Goal: Task Accomplishment & Management: Complete application form

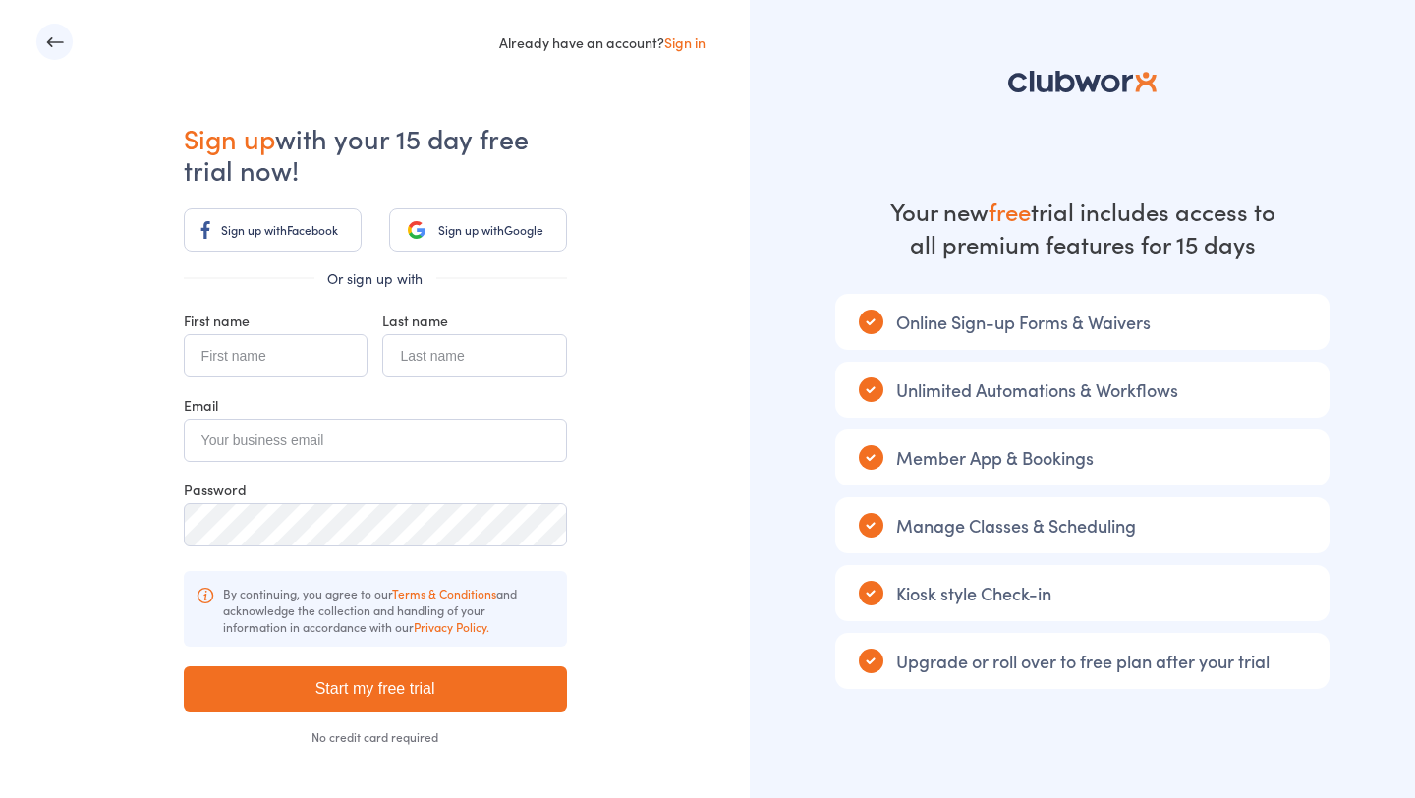
click at [718, 91] on div "Already have an account? Sign in Sign up with your 15 day free trial now! Sign …" at bounding box center [375, 432] width 750 height 865
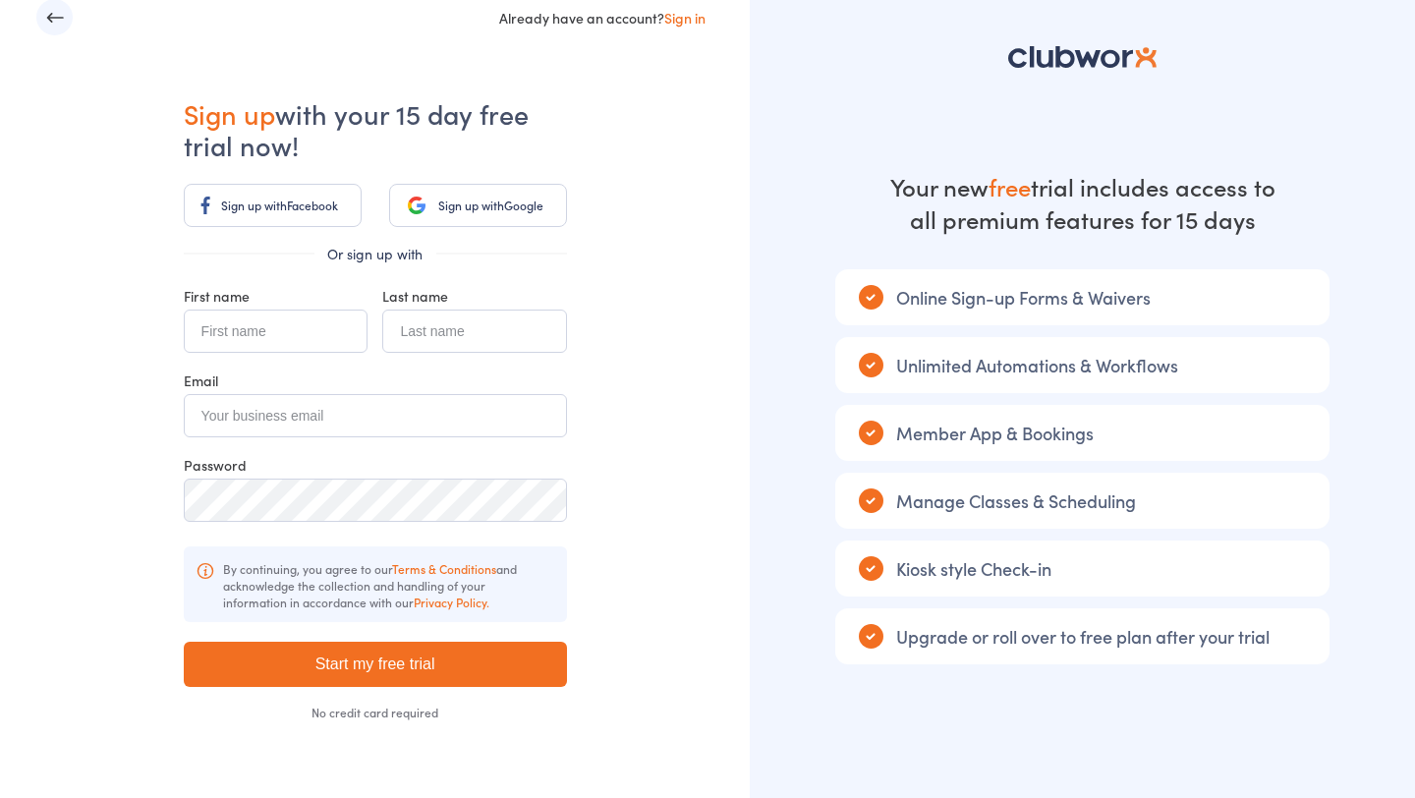
scroll to position [21, 0]
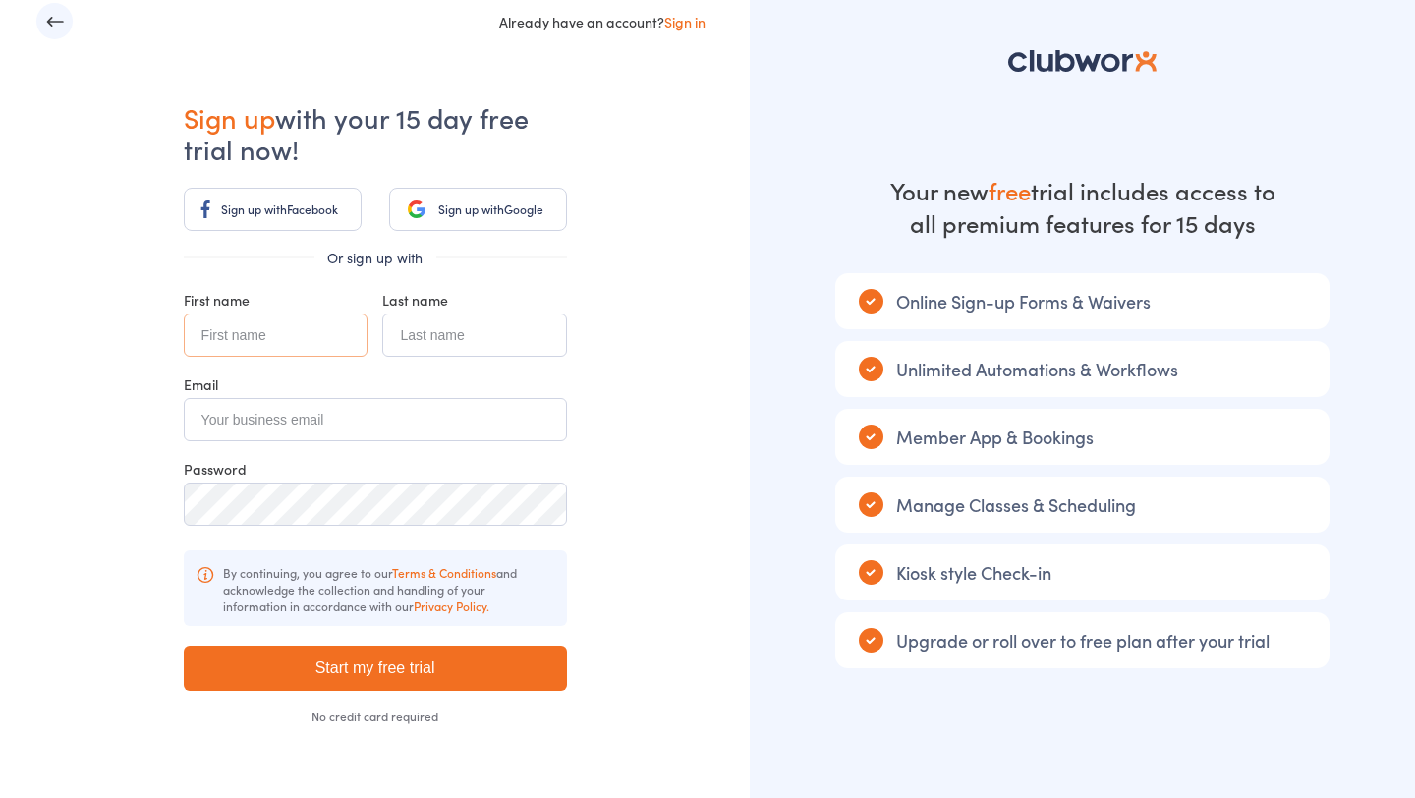
click at [333, 333] on input "text" at bounding box center [276, 334] width 184 height 43
click at [661, 145] on div "Already have an account? Sign in Sign up with your 15 day free trial now! Sign …" at bounding box center [375, 411] width 750 height 865
click at [329, 343] on input "text" at bounding box center [276, 334] width 184 height 43
type input "Dharma"
type input "S"
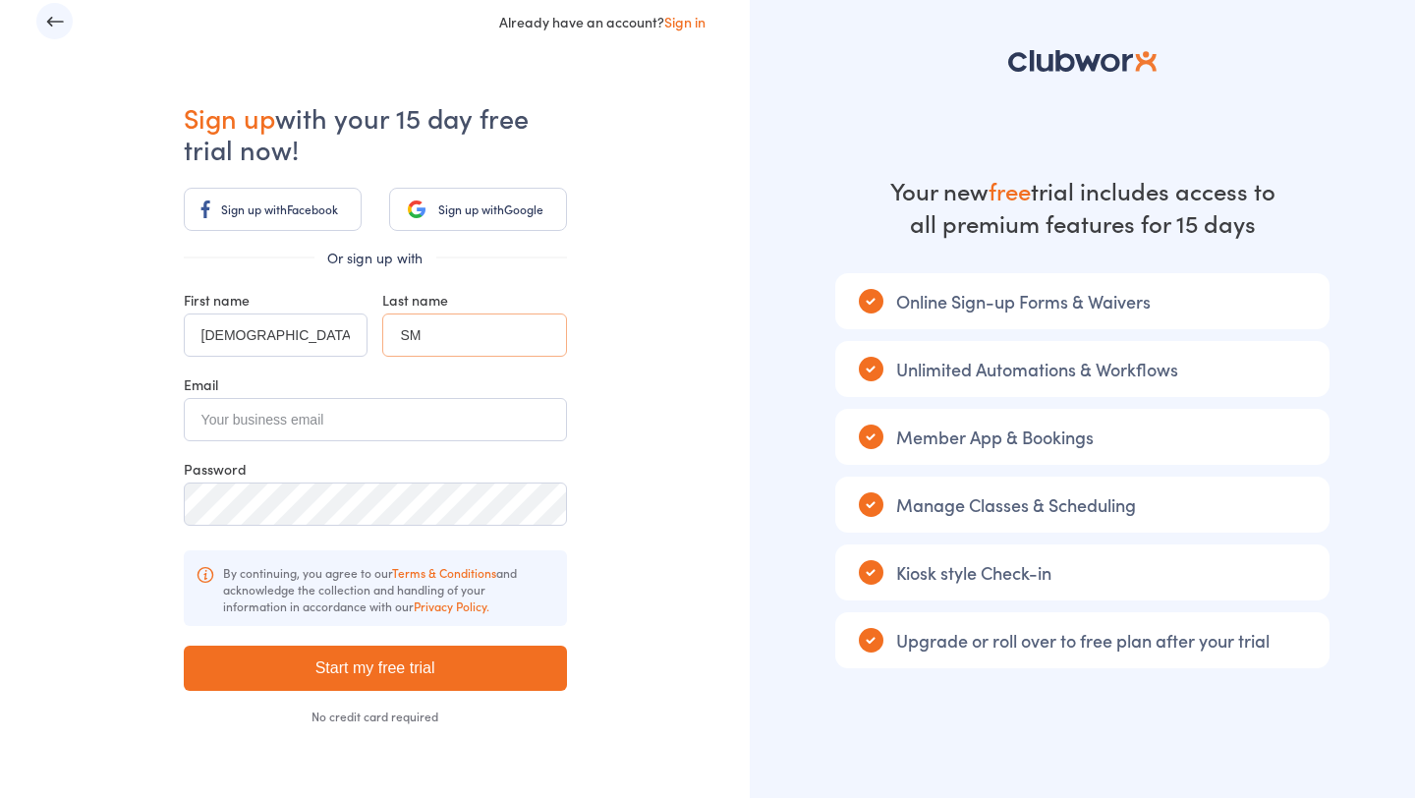
type input "SM"
click at [258, 410] on input "email" at bounding box center [375, 419] width 383 height 43
type input "dharma@smartmates.com.au"
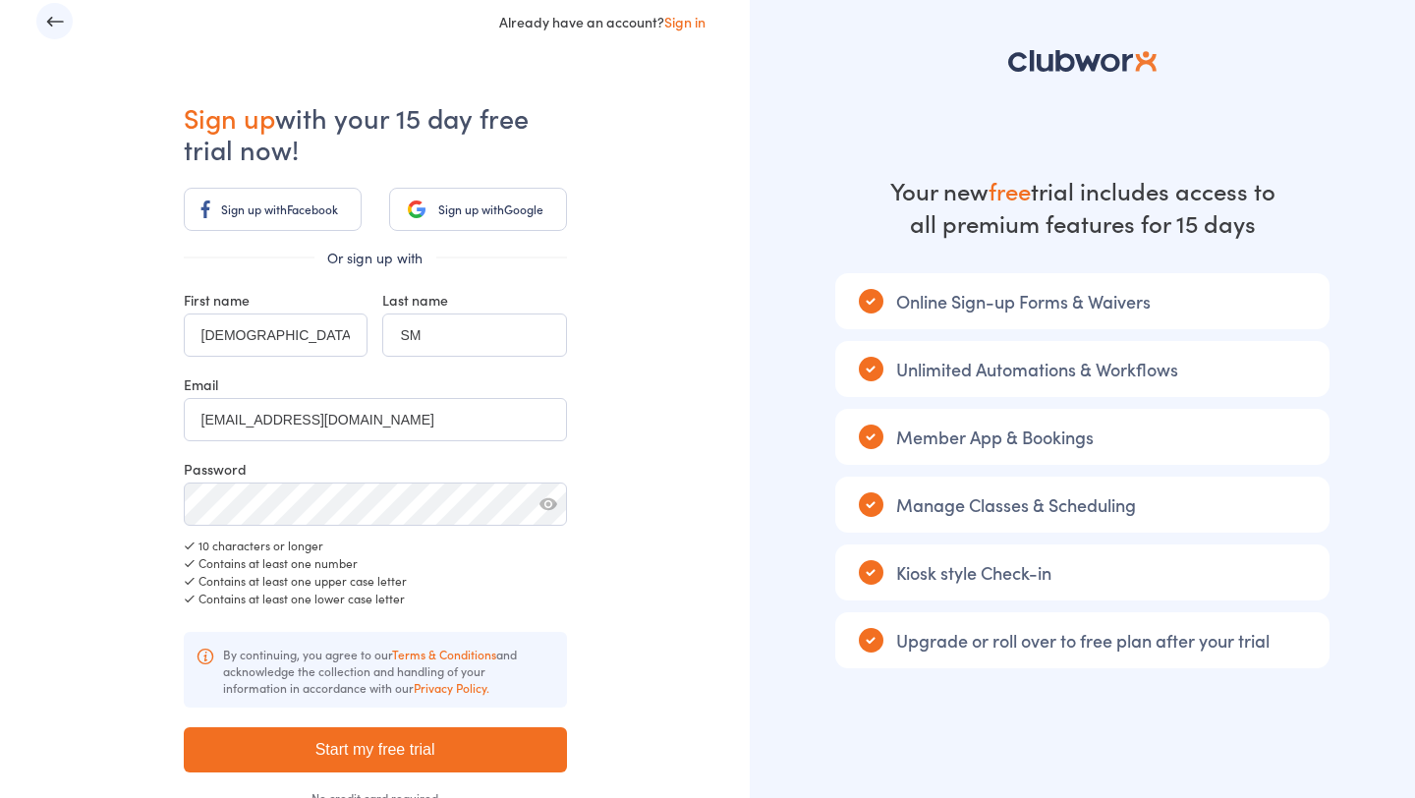
click at [549, 502] on button "button" at bounding box center [548, 504] width 18 height 18
click at [544, 504] on button "button" at bounding box center [548, 504] width 18 height 18
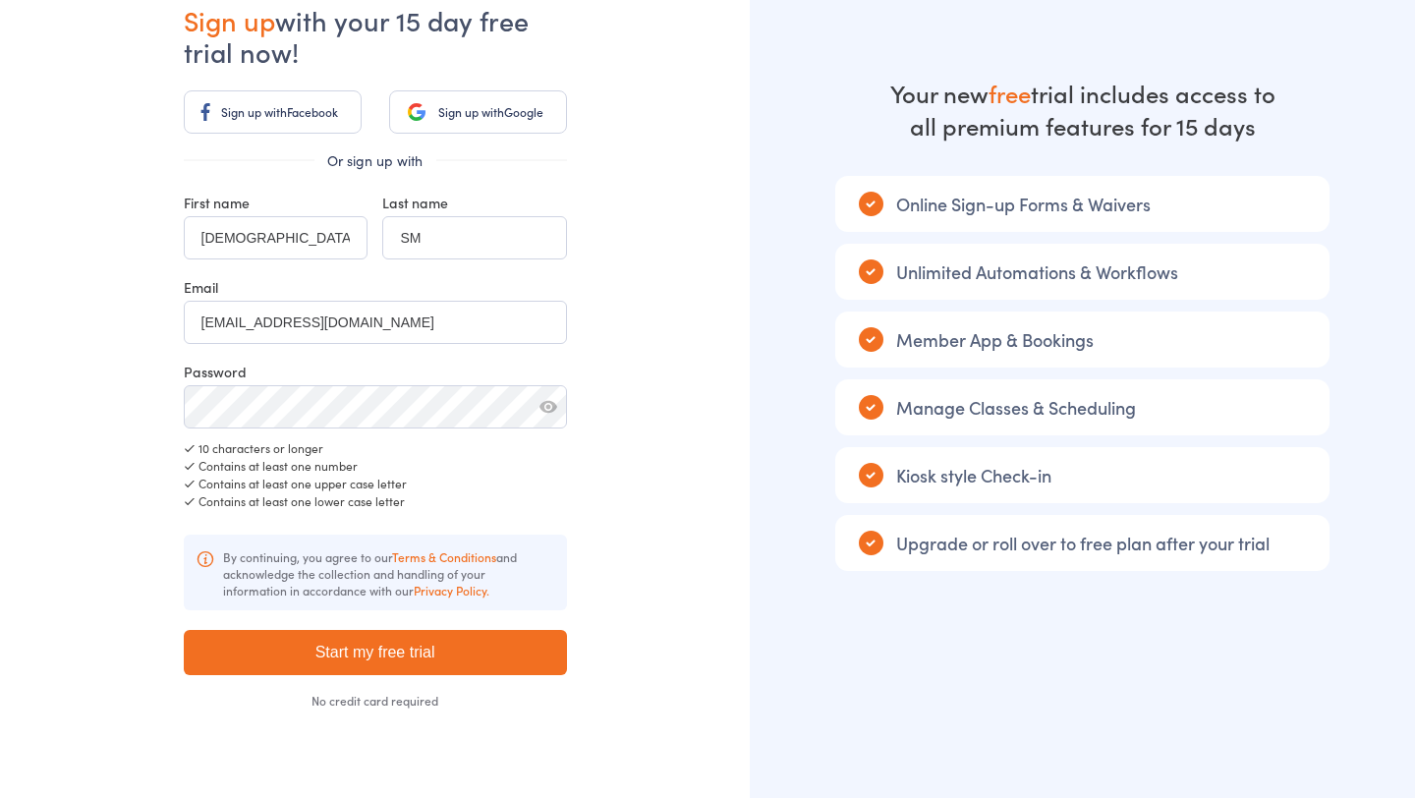
scroll to position [119, 0]
click at [483, 642] on input "Start my free trial" at bounding box center [375, 651] width 383 height 45
type input "Please wait ..."
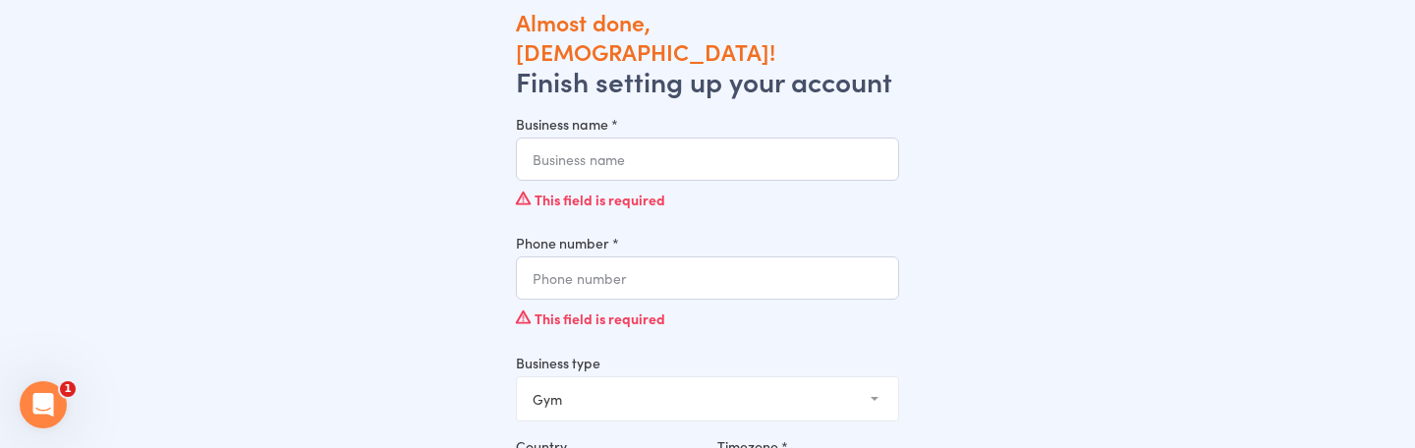
scroll to position [63, 0]
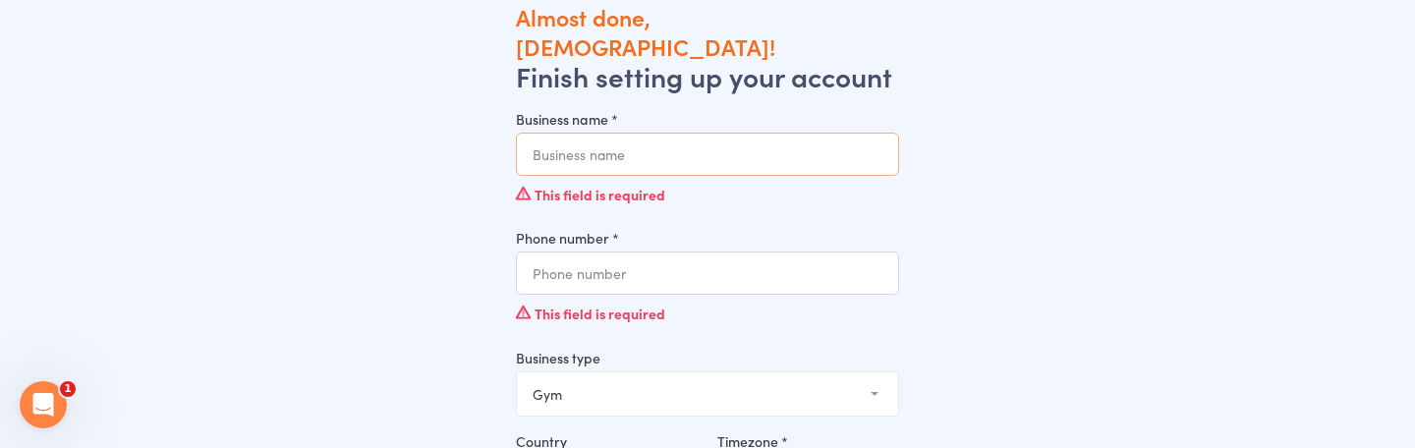
click at [646, 133] on input "Business name *" at bounding box center [707, 154] width 383 height 43
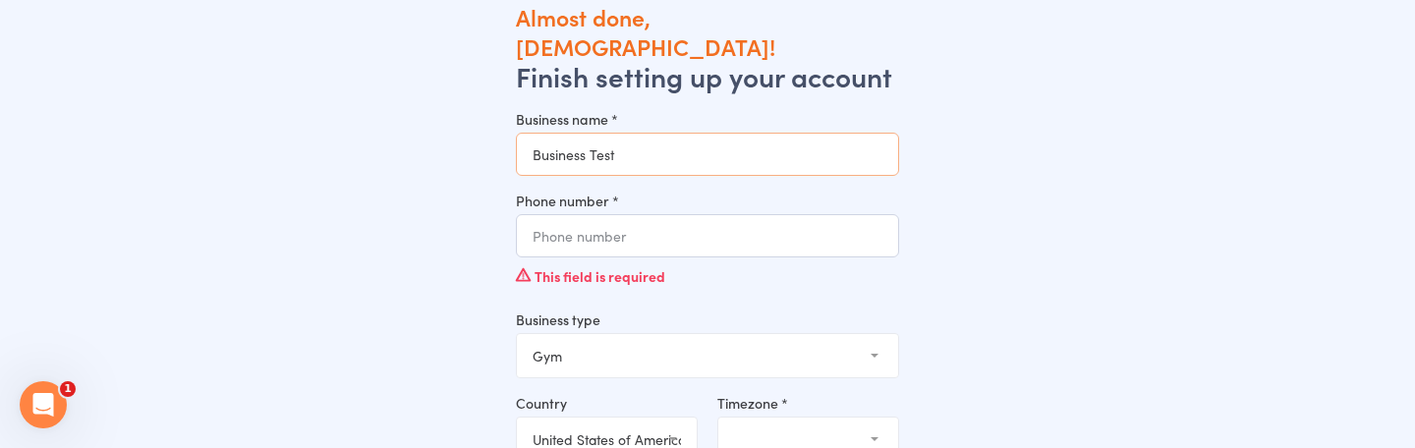
type input "Business Test"
click at [670, 214] on input "Phone number *" at bounding box center [707, 235] width 383 height 43
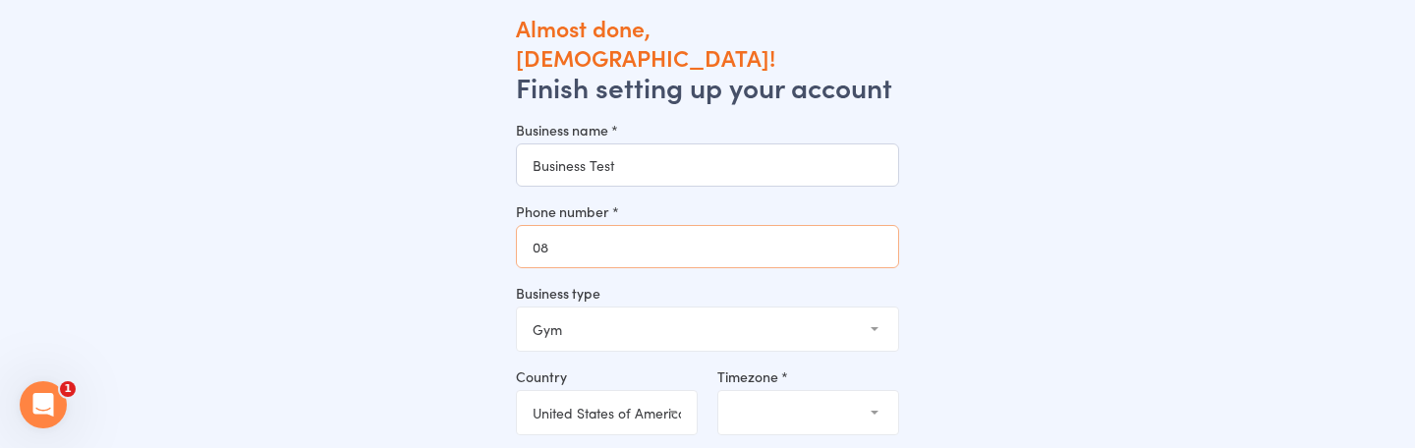
scroll to position [56, 0]
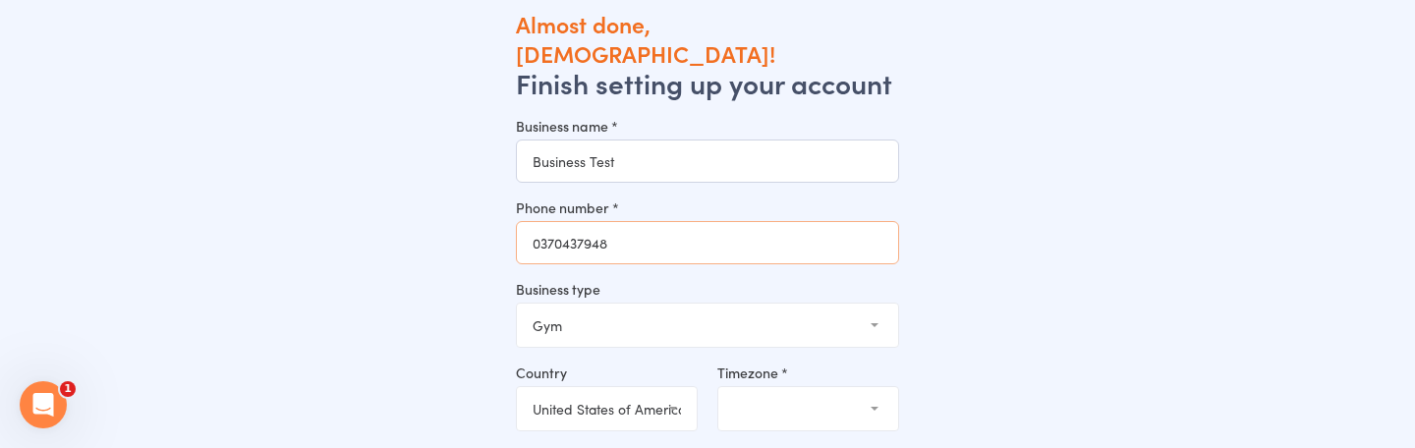
type input "0370437948"
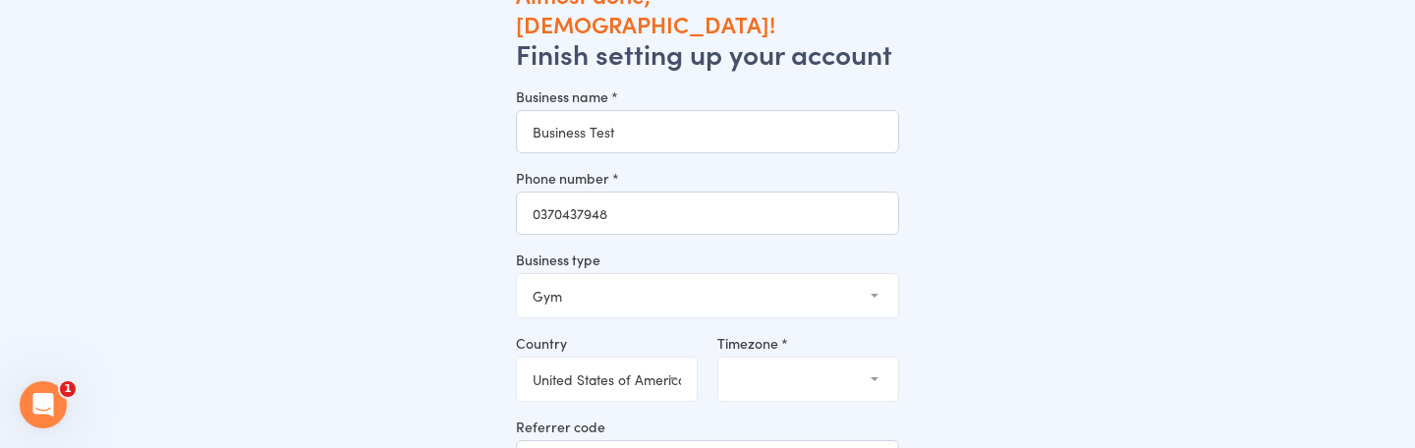
click at [732, 283] on select "Gym Studio Martial Arts Yoga School Dance School Pole Dance Personal Trainer Cr…" at bounding box center [707, 295] width 381 height 43
select select "9"
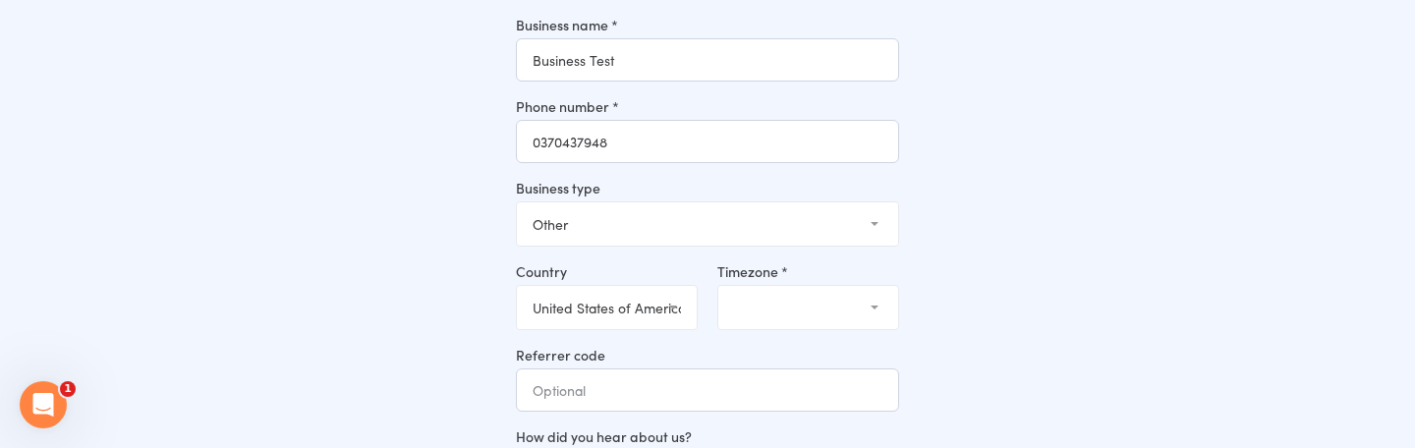
click at [672, 286] on select "United Arab Emirates (the) Austria Australia Belgium Bahrain Canada Switzerland…" at bounding box center [607, 307] width 180 height 43
select select "AU"
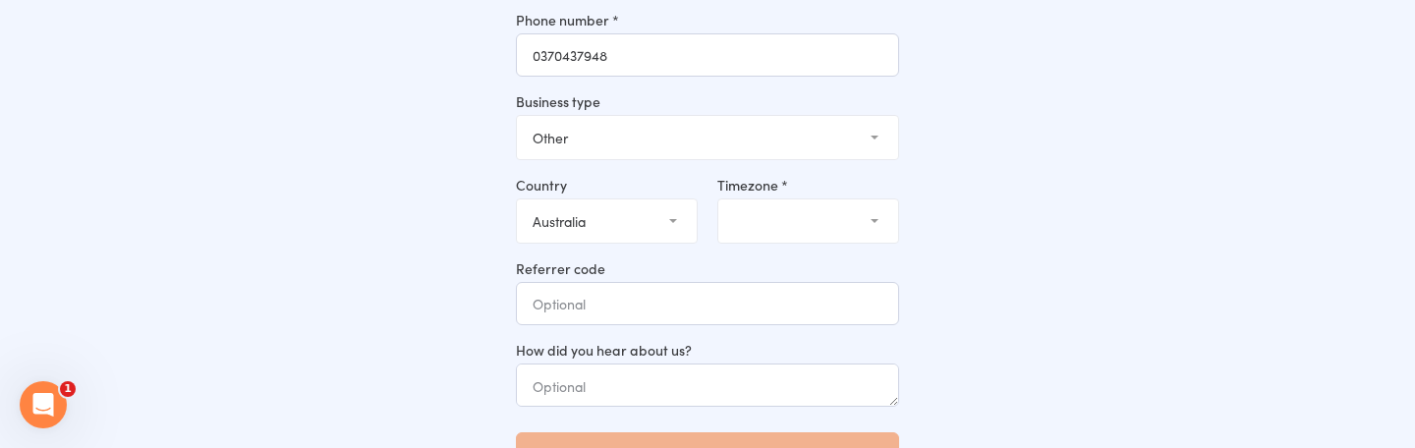
scroll to position [245, 0]
click at [785, 198] on select "(GMT+10:30) Lord Howe (GMT+10:00) Macquarie (GMT+10:00) Hobart (GMT+10:00) Melb…" at bounding box center [808, 219] width 180 height 43
select select "3"
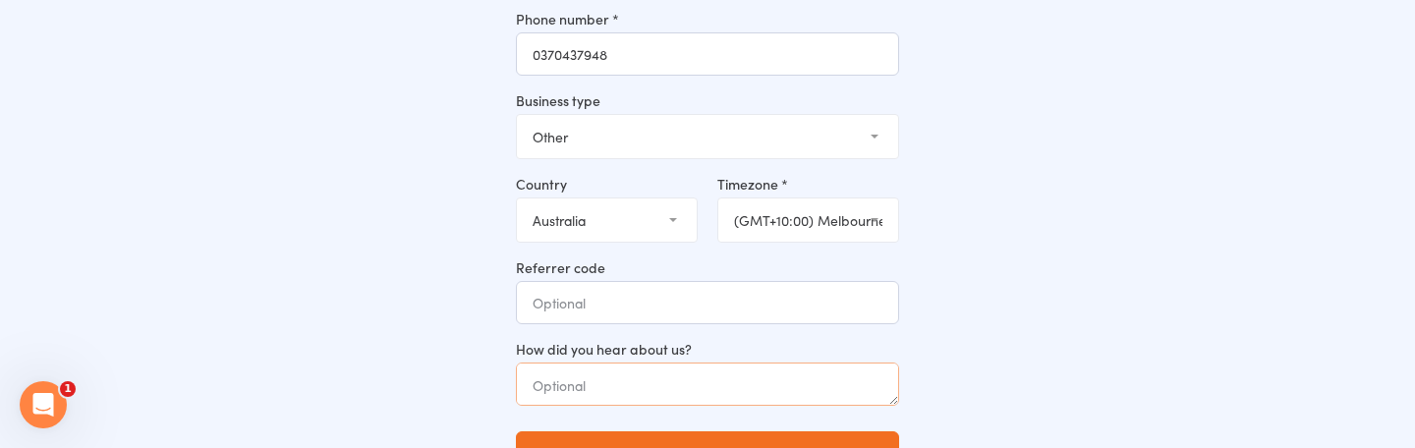
click at [733, 363] on textarea at bounding box center [707, 384] width 383 height 43
type textarea "Test"
click at [1033, 326] on div "Almost done, Dharma! Finish setting up your account Business name * Business Te…" at bounding box center [707, 148] width 1281 height 656
click at [825, 431] on button "Let's get started!" at bounding box center [707, 453] width 383 height 45
